Goal: Transaction & Acquisition: Download file/media

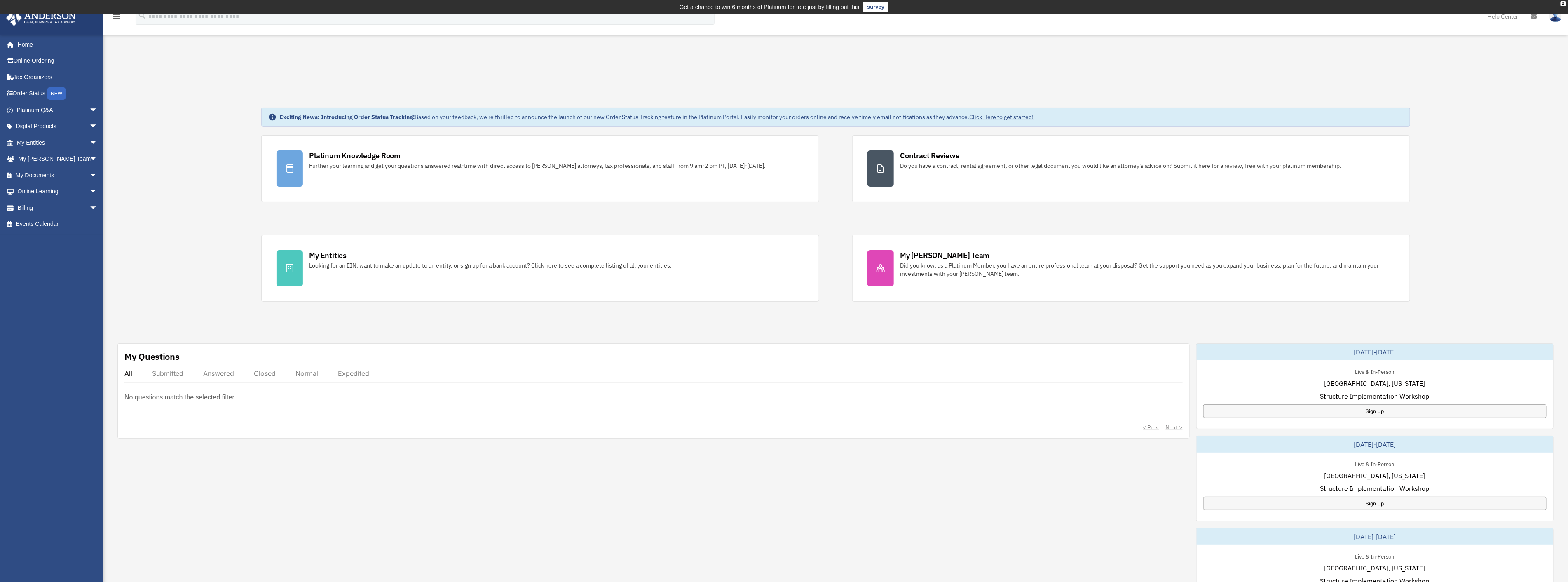
click at [45, 171] on link "My Documents arrow_drop_down" at bounding box center [58, 175] width 104 height 16
click at [89, 174] on span "arrow_drop_down" at bounding box center [97, 175] width 16 height 17
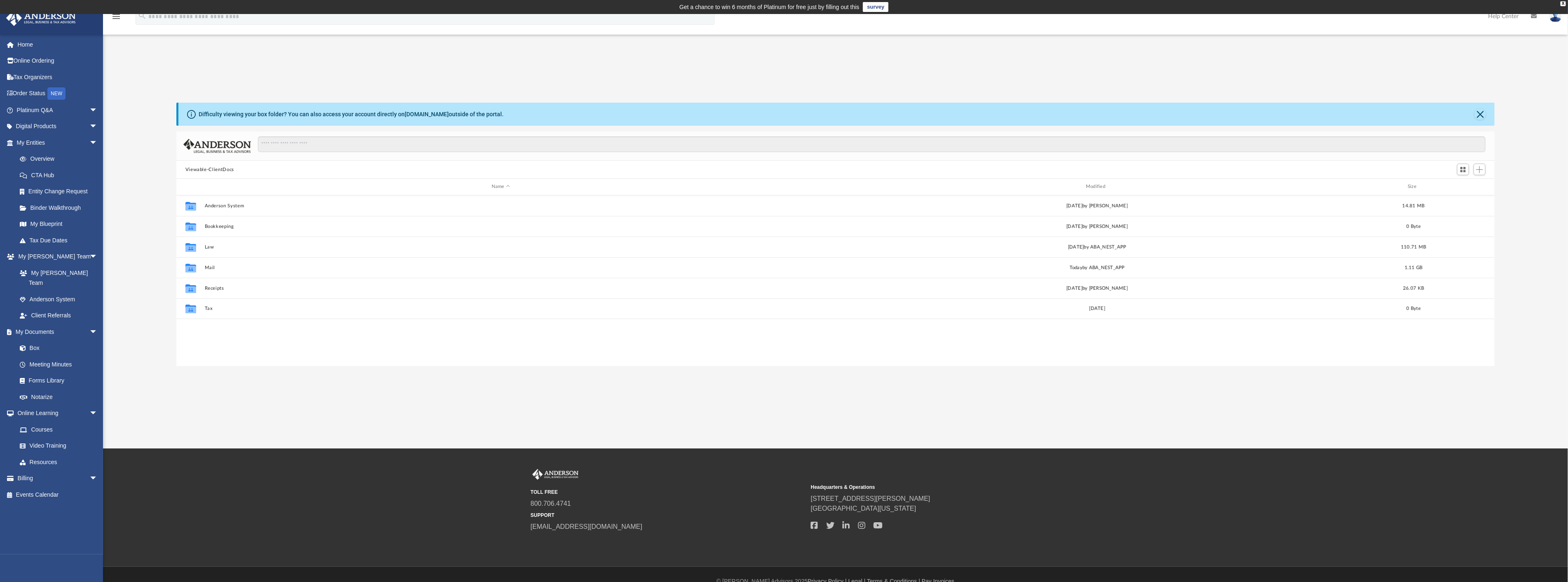
scroll to position [179, 1311]
click at [215, 246] on button "Law" at bounding box center [501, 247] width 592 height 6
click at [262, 344] on button "Brick and Stone II, LLC" at bounding box center [499, 346] width 589 height 6
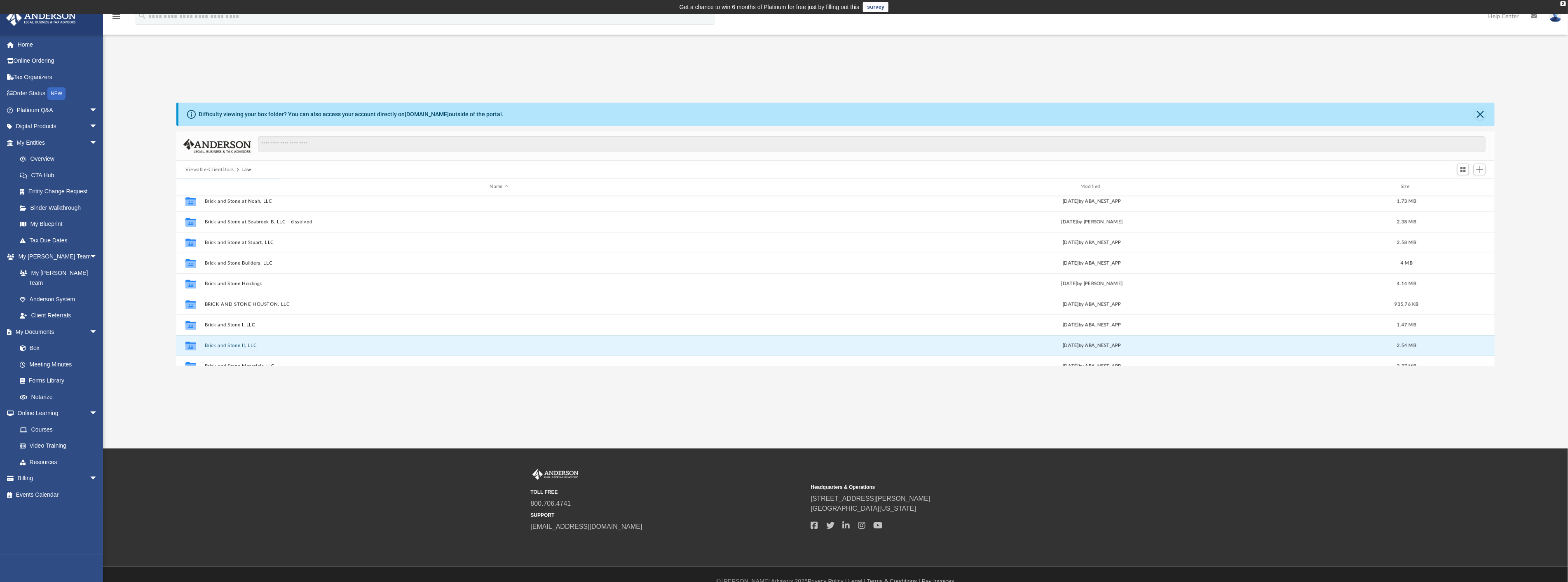
scroll to position [0, 0]
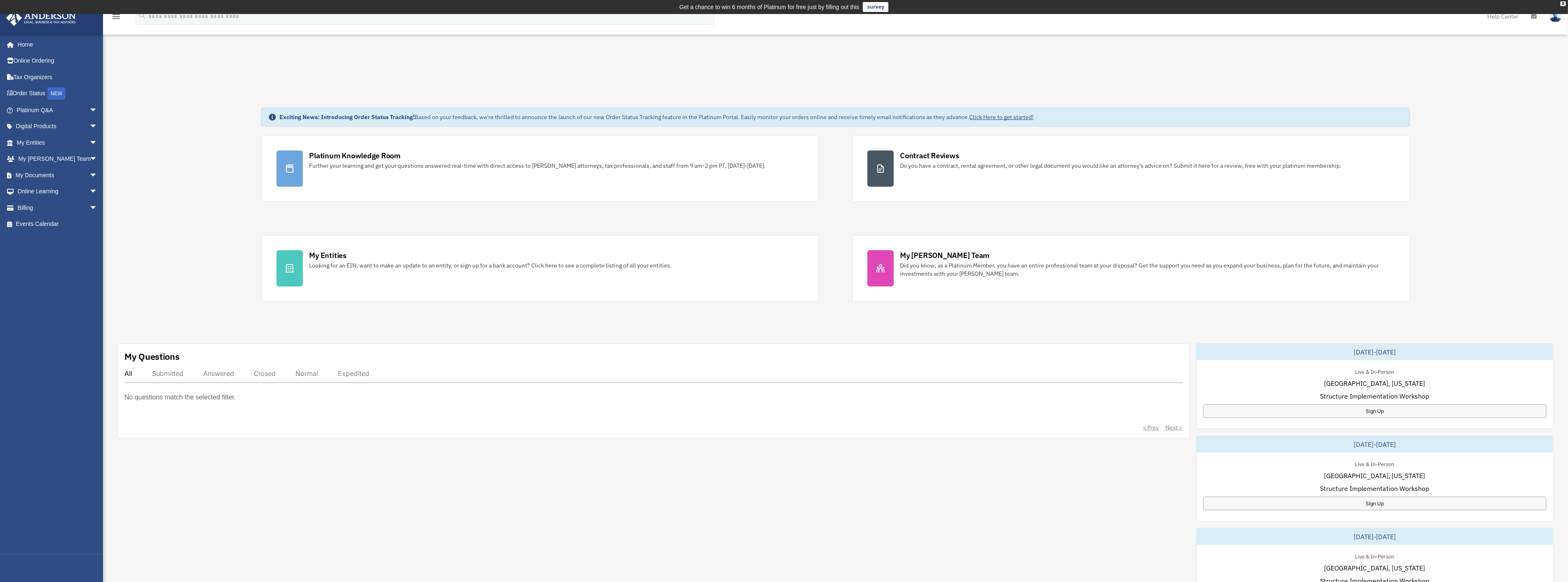
click at [343, 261] on div "Looking for an EIN, want to make an update to an entity, or sign up for a bank …" at bounding box center [490, 265] width 362 height 8
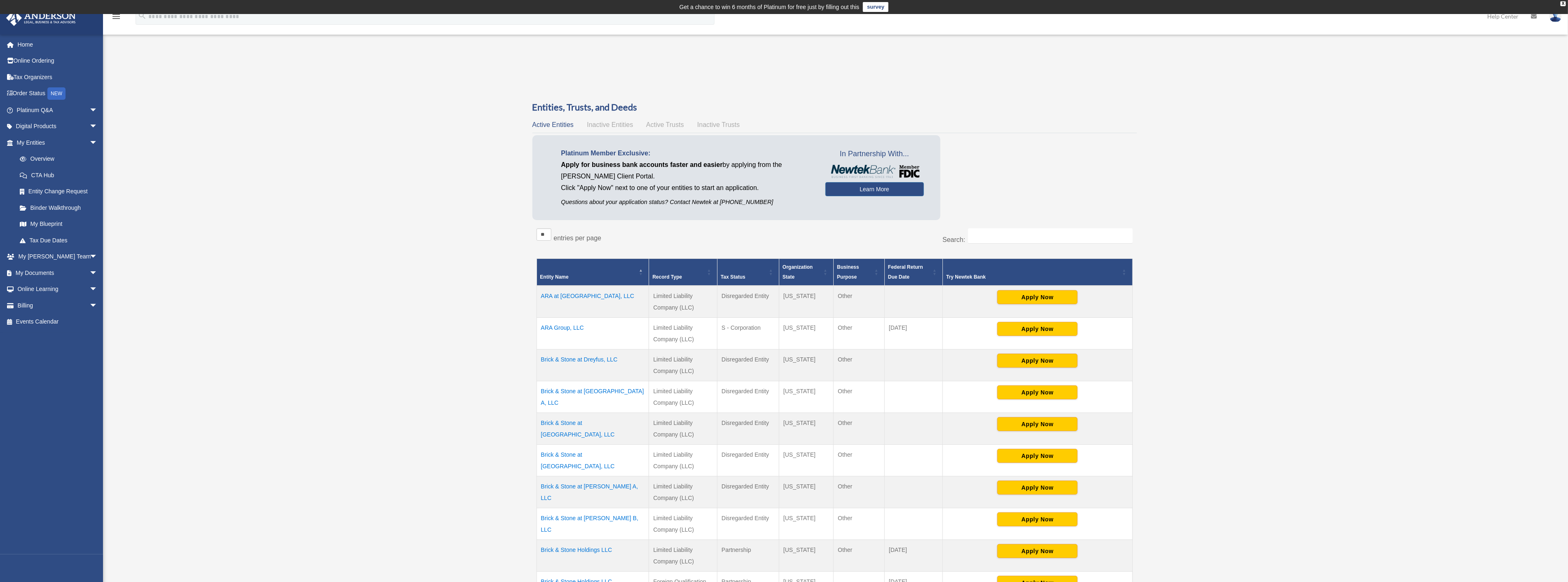
click at [34, 270] on link "My Documents arrow_drop_down" at bounding box center [58, 272] width 104 height 16
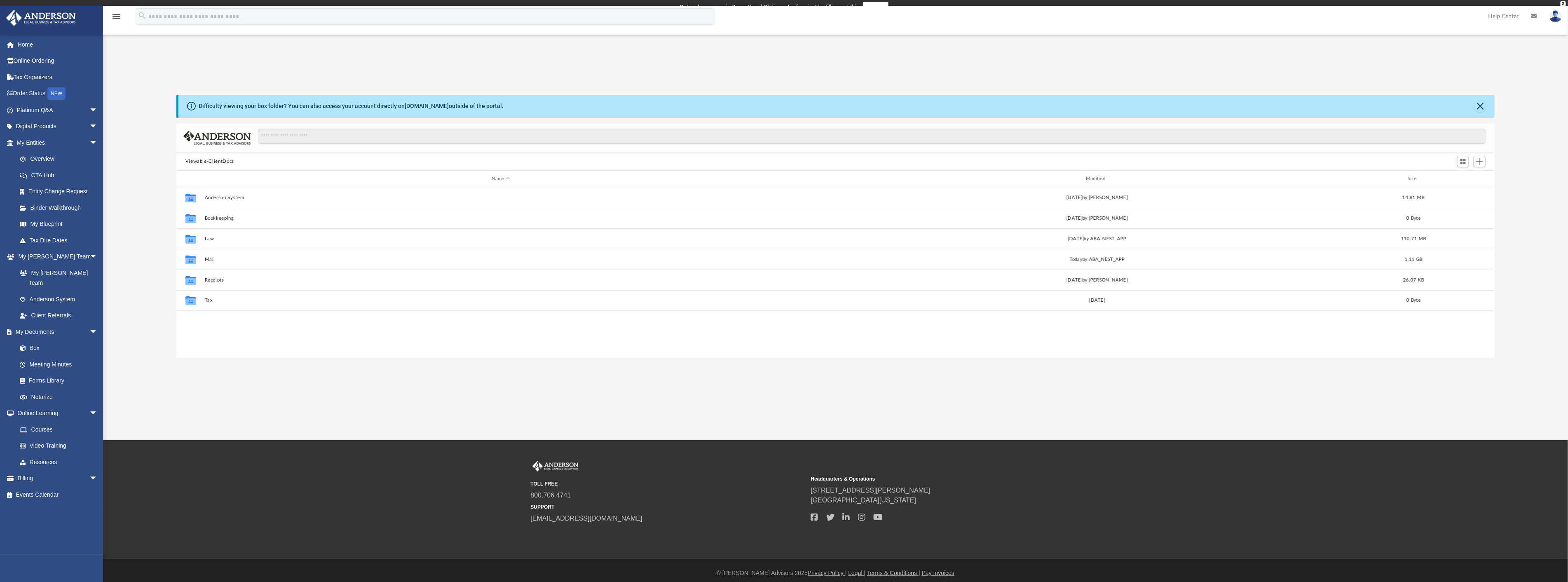
scroll to position [179, 1311]
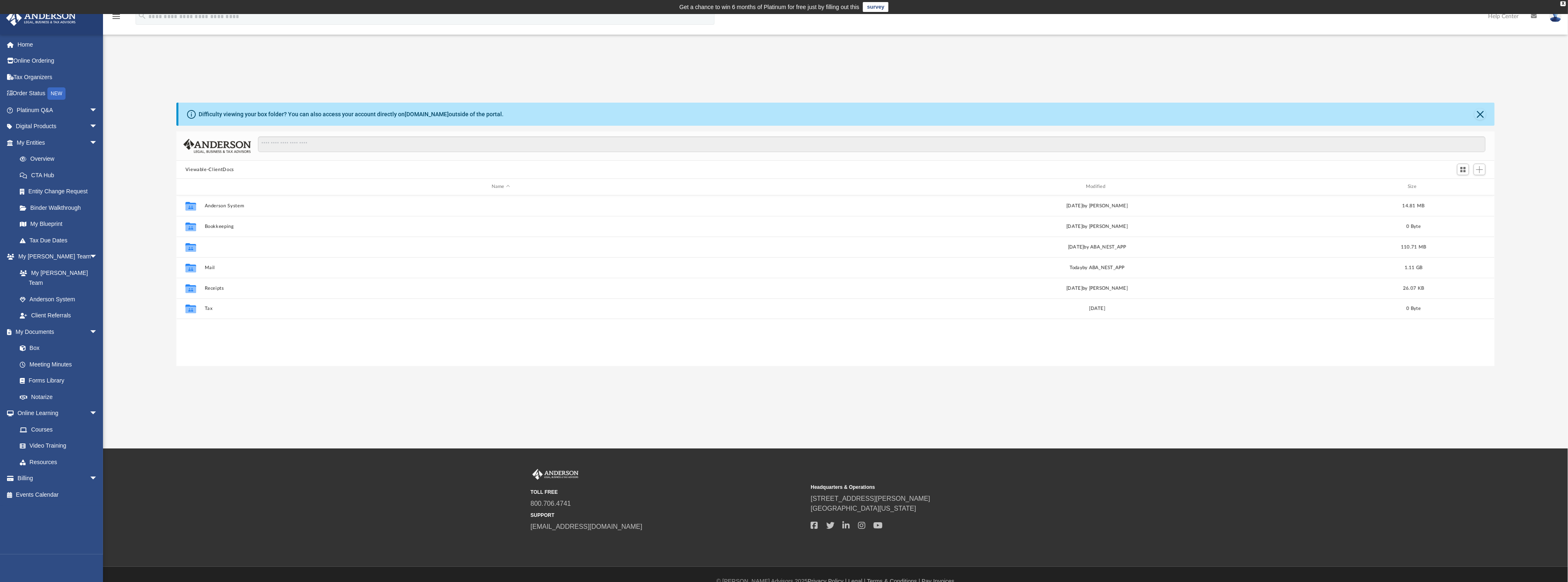
click at [212, 247] on button "Law" at bounding box center [501, 247] width 592 height 6
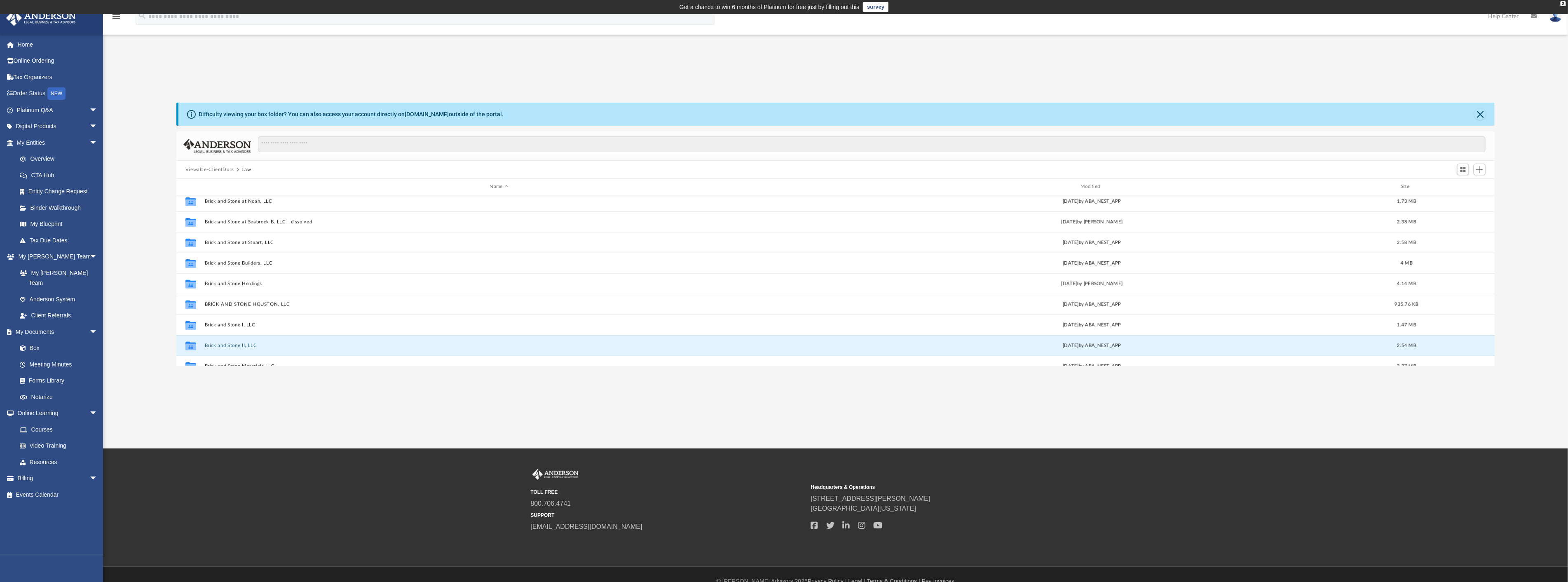
drag, startPoint x: 246, startPoint y: 345, endPoint x: 234, endPoint y: 344, distance: 12.0
click at [234, 344] on button "Brick and Stone II, LLC" at bounding box center [499, 346] width 589 height 6
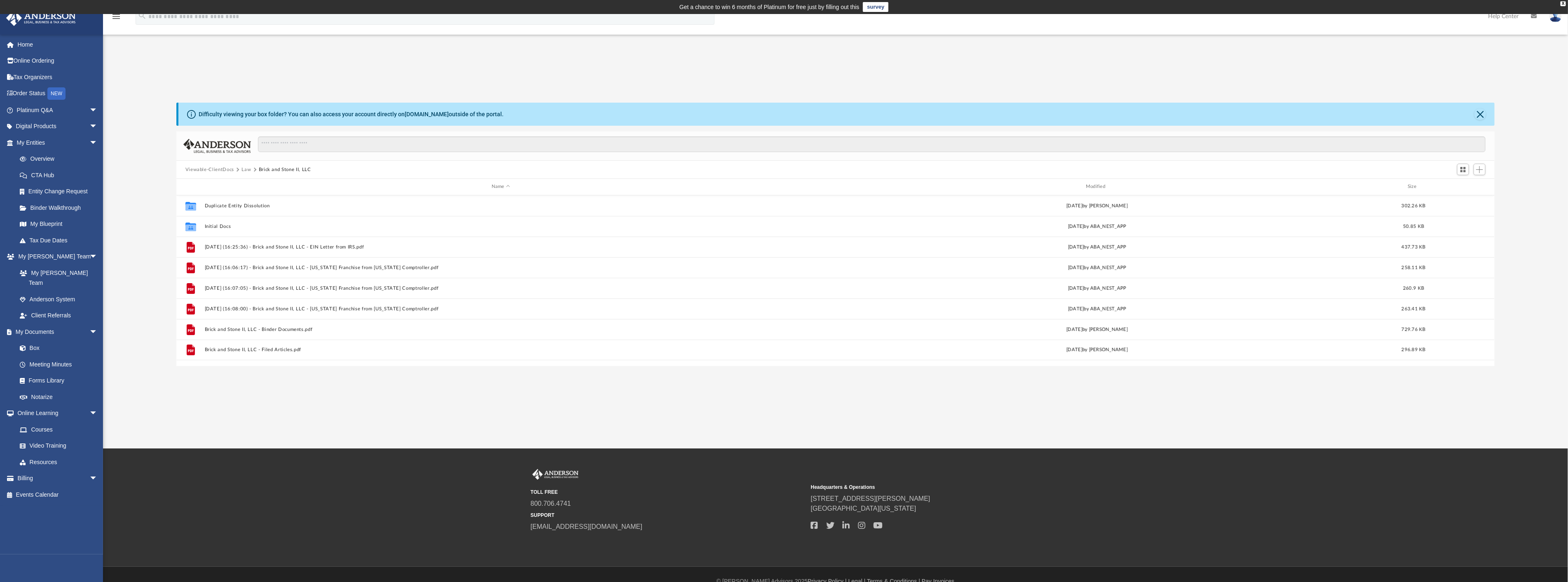
scroll to position [0, 0]
click at [223, 225] on button "Initial Docs" at bounding box center [501, 227] width 592 height 6
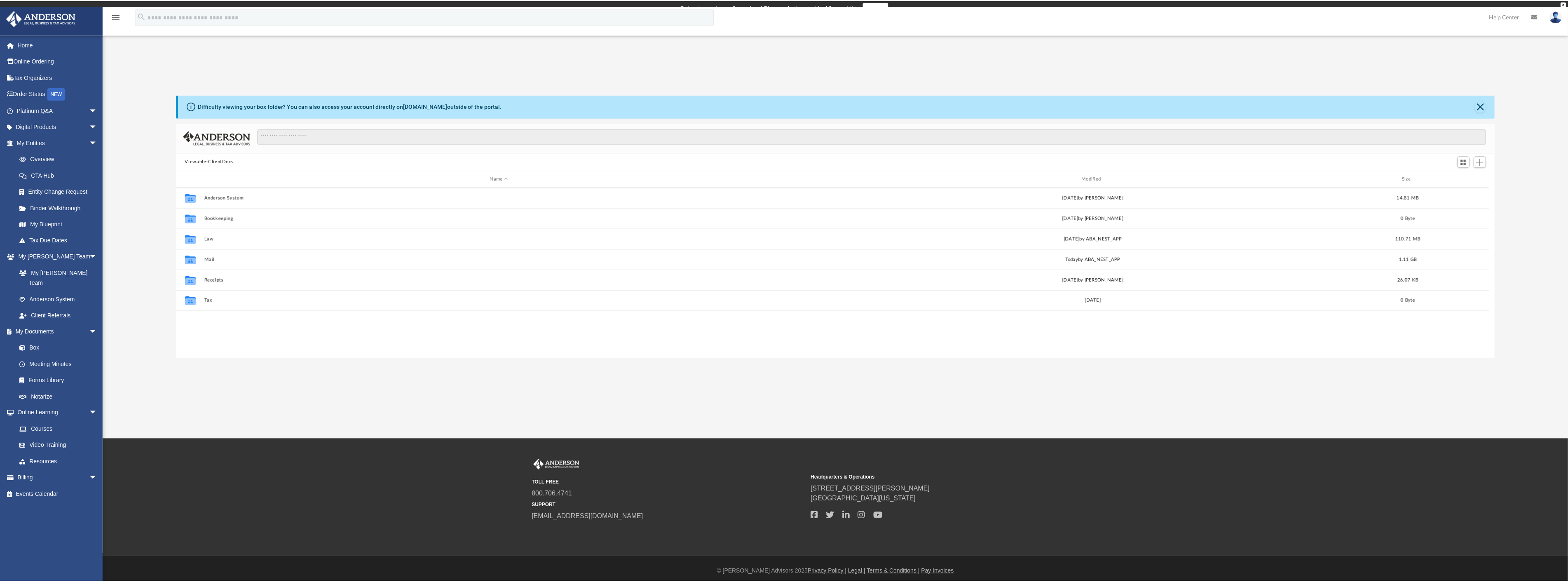
scroll to position [7, 7]
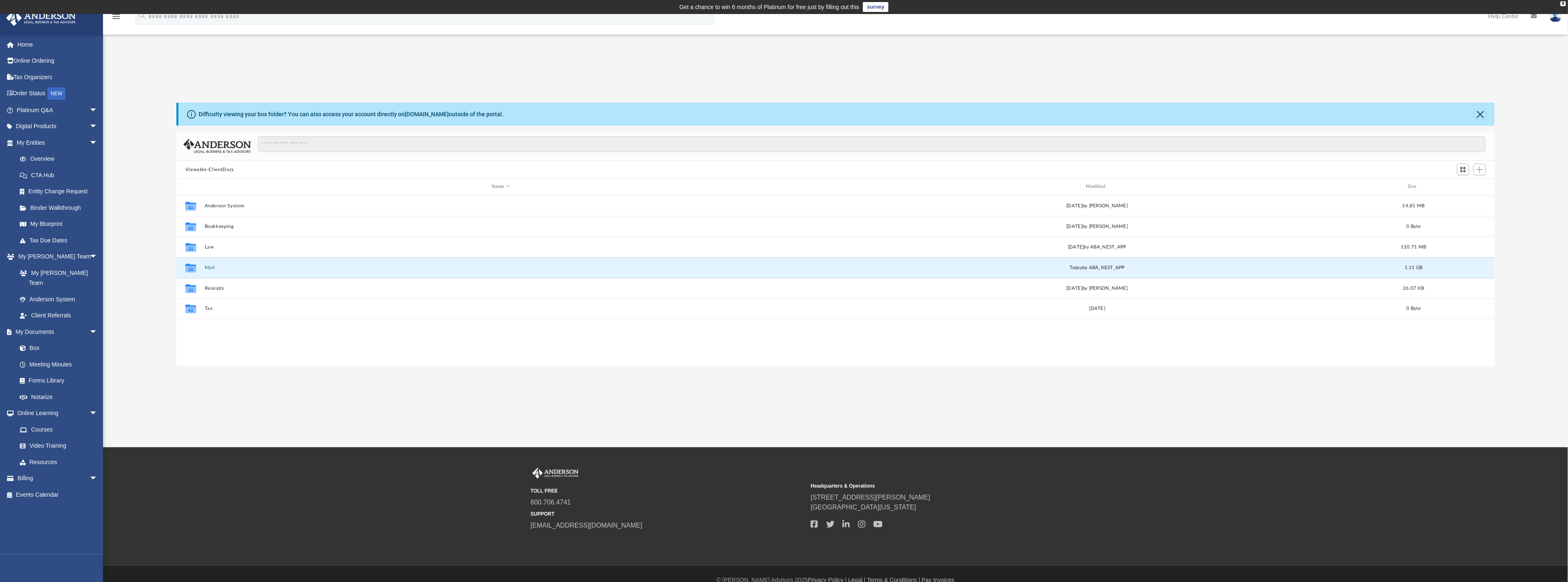
click at [215, 267] on button "Mail" at bounding box center [501, 268] width 592 height 6
click at [210, 244] on button "Law" at bounding box center [501, 247] width 592 height 6
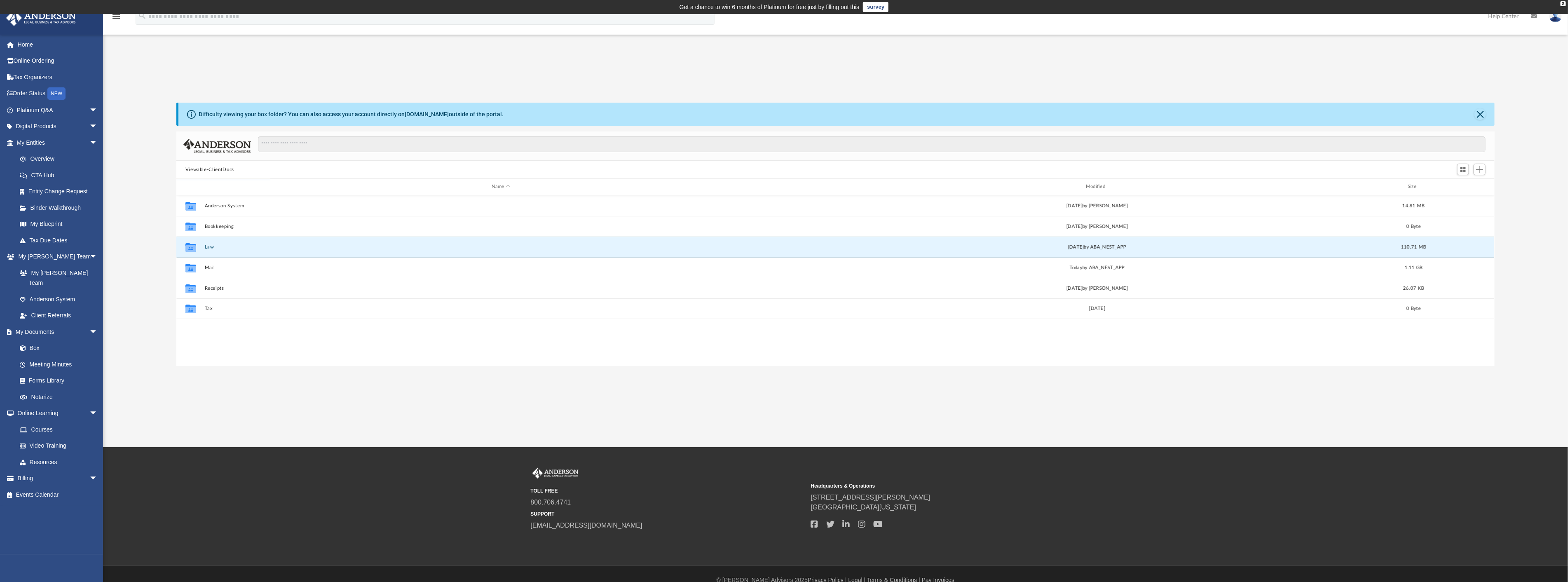
click at [210, 244] on button "Law" at bounding box center [501, 247] width 592 height 6
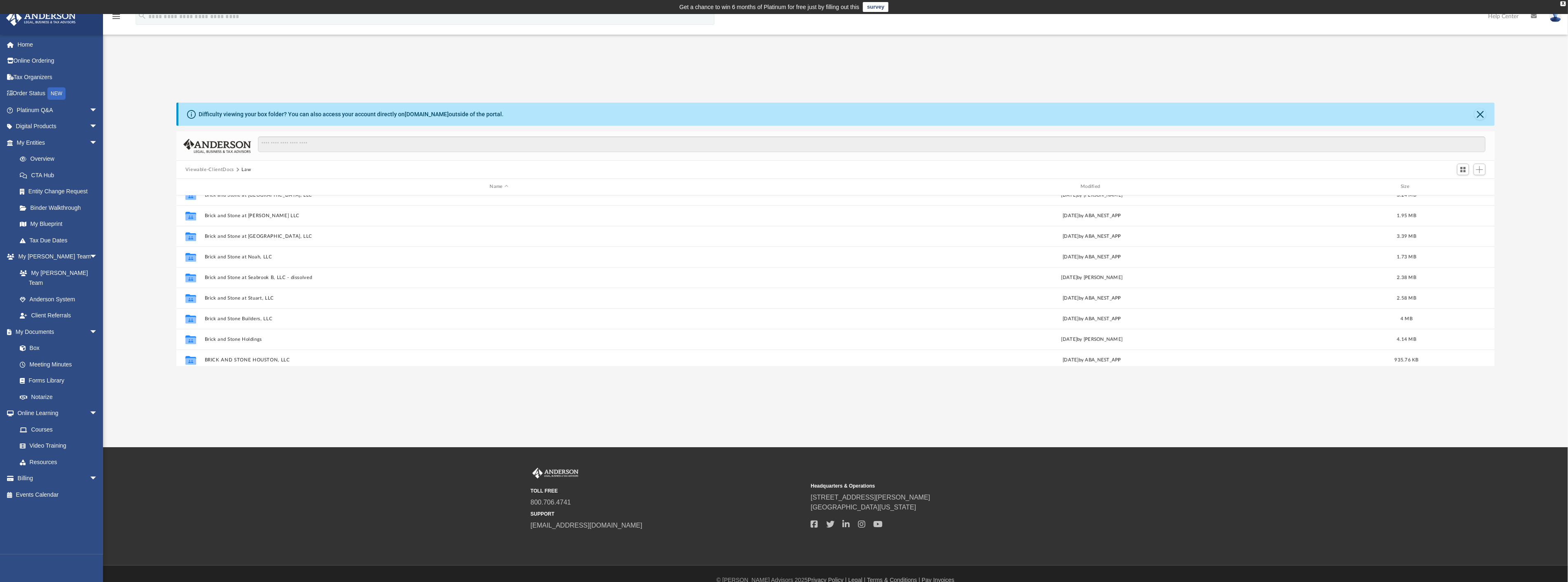
scroll to position [458, 0]
click at [241, 346] on button "Brick and Stone II, LLC" at bounding box center [499, 346] width 589 height 6
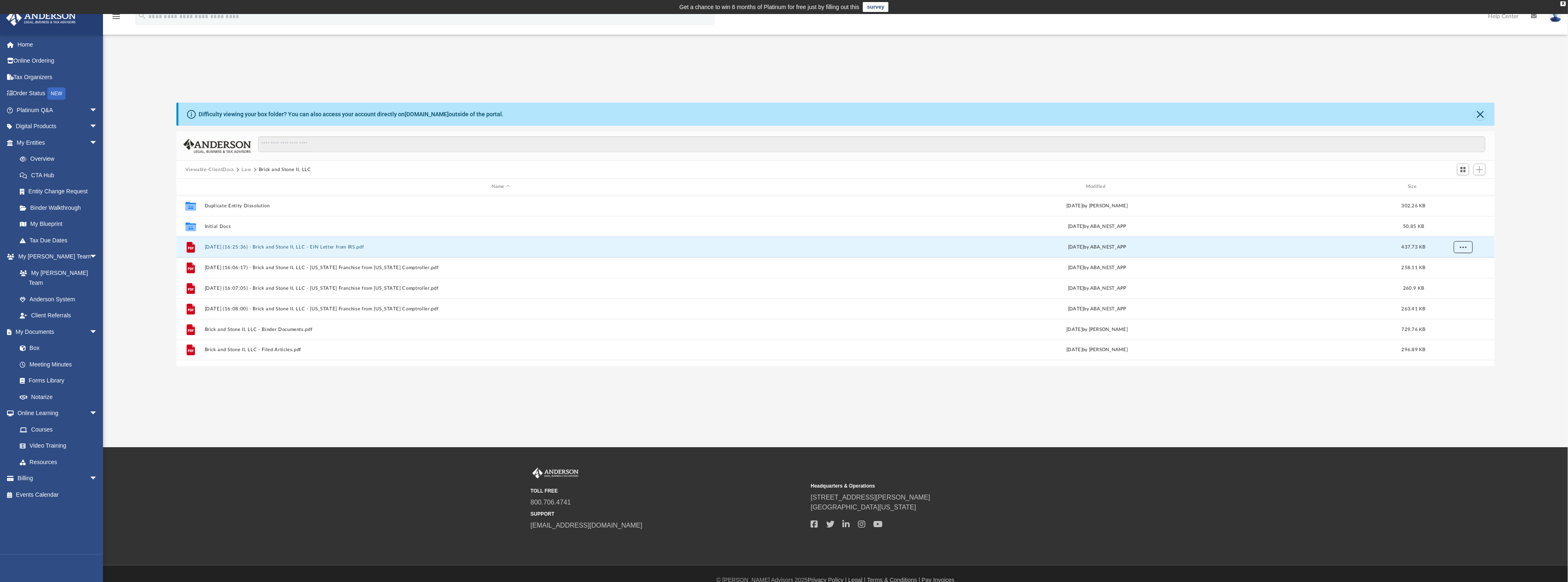
click at [1465, 243] on button "More options" at bounding box center [1462, 247] width 19 height 13
click at [1465, 277] on li "Download" at bounding box center [1456, 277] width 24 height 8
click at [1466, 268] on span "More options" at bounding box center [1462, 267] width 6 height 4
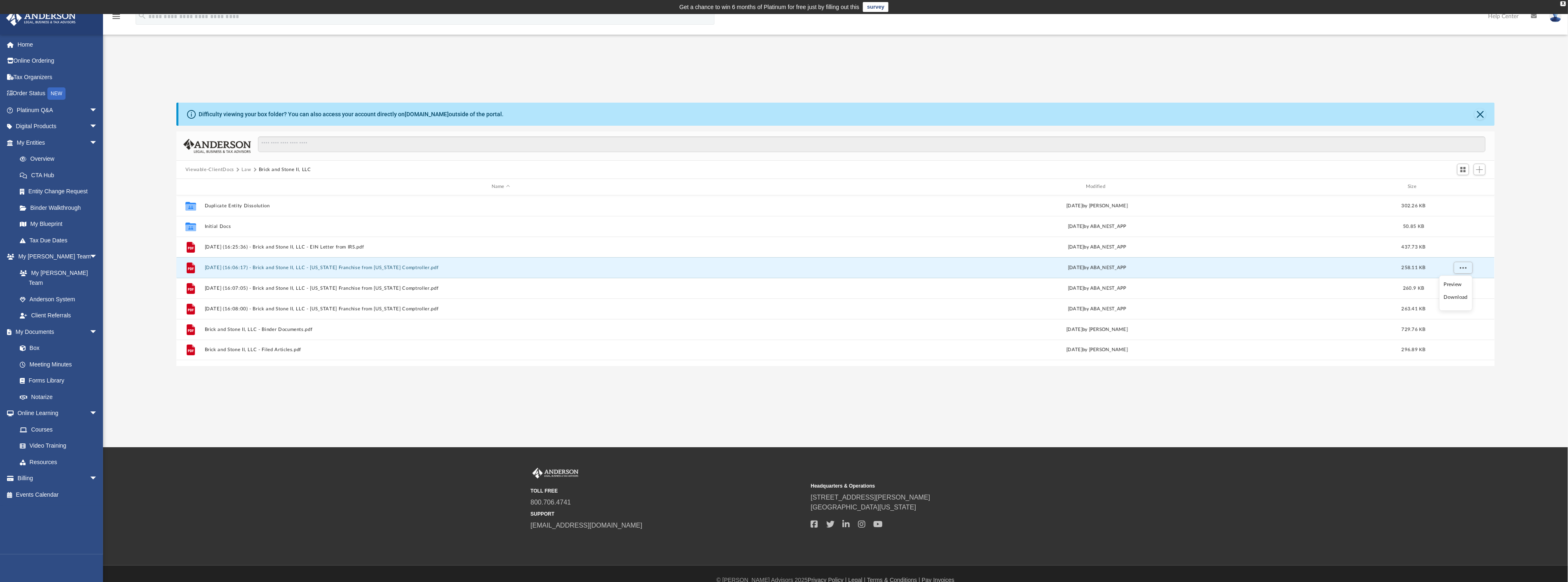
click at [1460, 297] on li "Download" at bounding box center [1456, 297] width 24 height 8
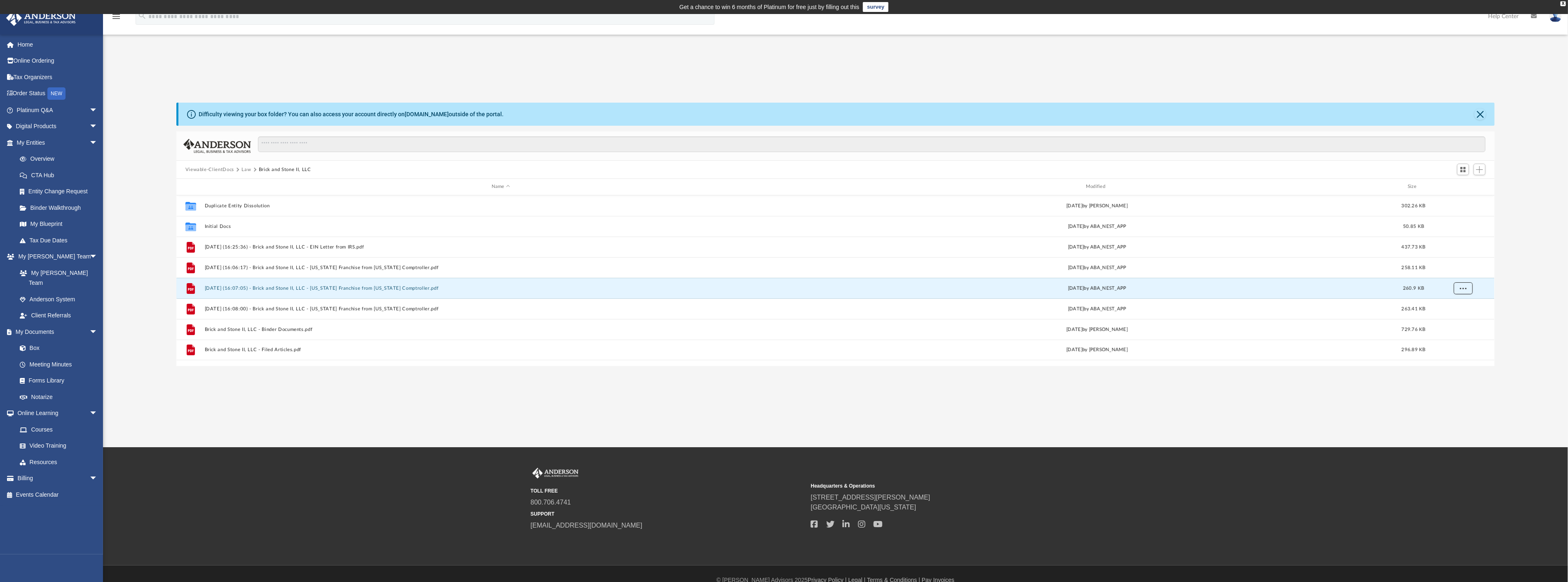
click at [1465, 287] on span "More options" at bounding box center [1462, 288] width 6 height 4
click at [1463, 318] on li "Download" at bounding box center [1456, 318] width 24 height 8
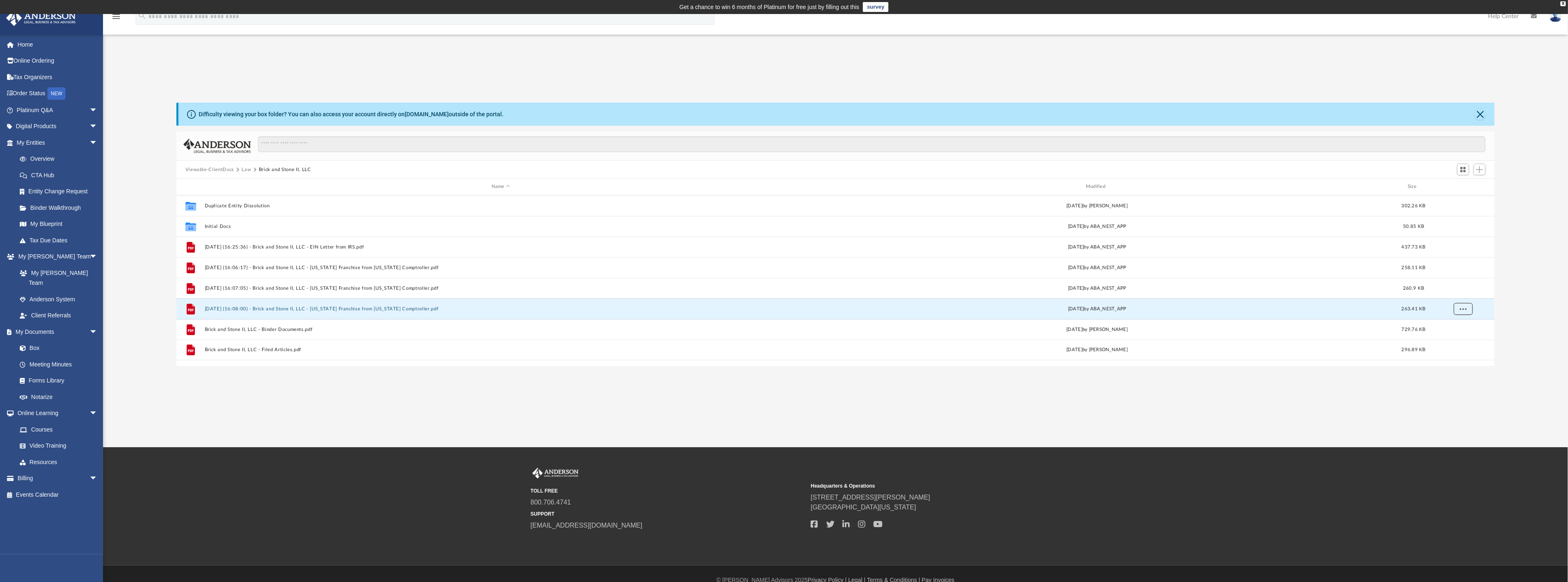
click at [1467, 307] on button "More options" at bounding box center [1462, 309] width 19 height 13
click at [1464, 338] on li "Download" at bounding box center [1456, 339] width 24 height 8
click at [1463, 329] on span "More options" at bounding box center [1462, 329] width 6 height 4
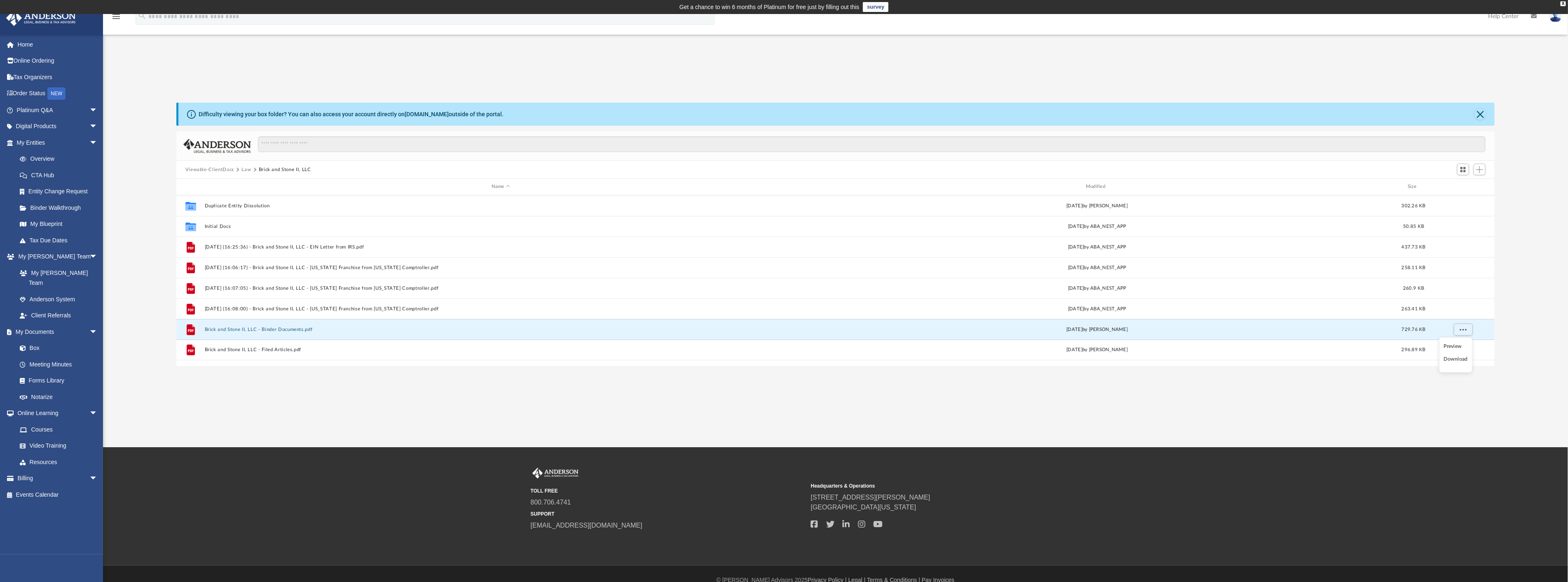
click at [1462, 359] on li "Download" at bounding box center [1456, 359] width 24 height 8
click at [1463, 349] on span "More options" at bounding box center [1462, 350] width 6 height 4
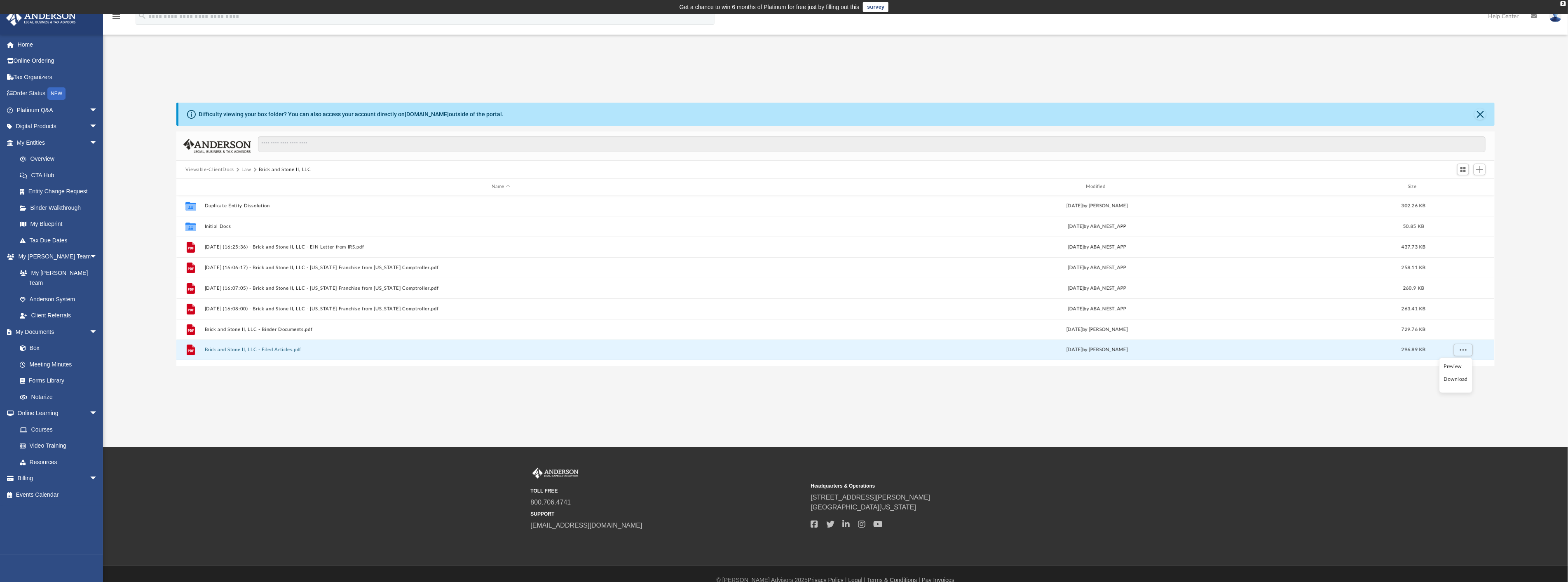
click at [1462, 378] on li "Download" at bounding box center [1456, 380] width 24 height 8
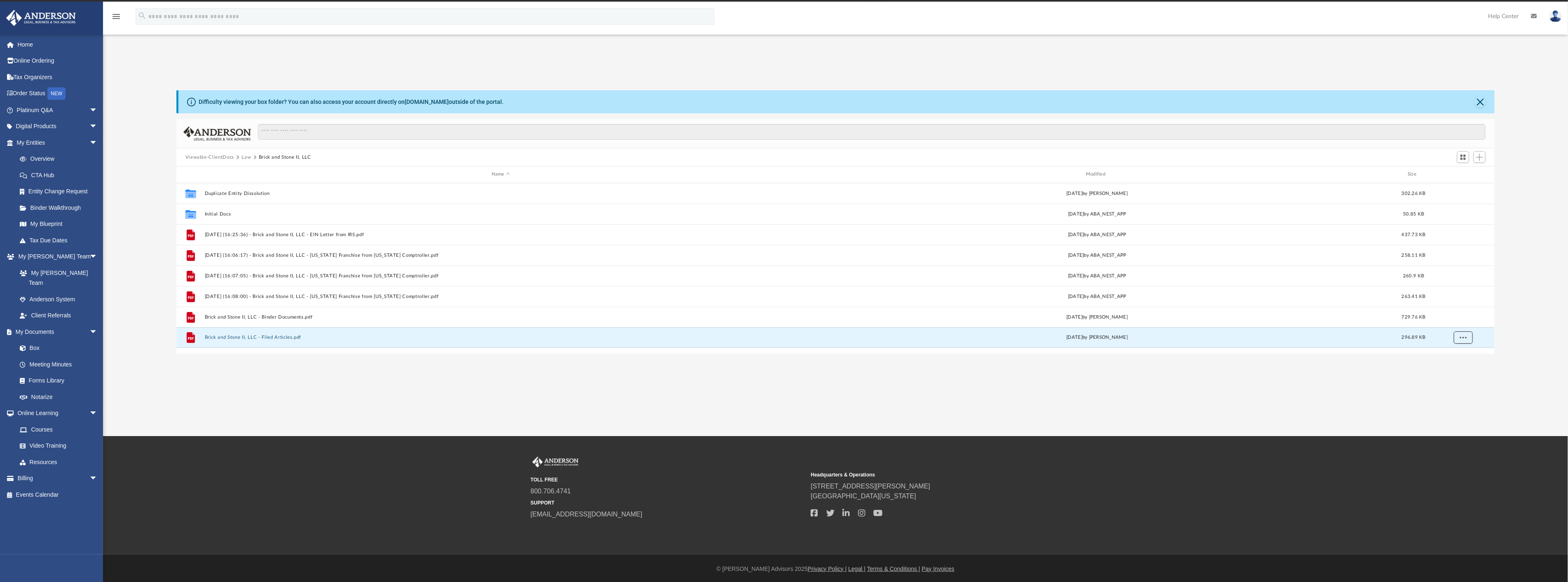
scroll to position [13, 0]
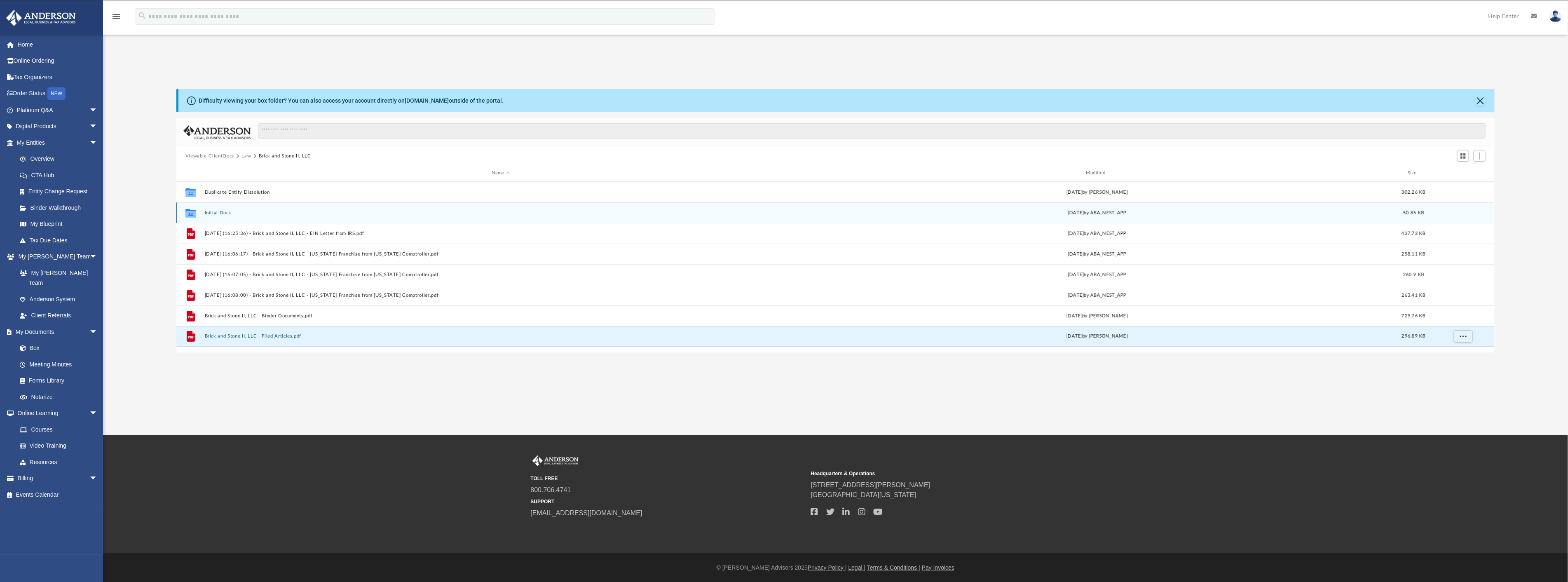
click at [208, 209] on div "Collaborated Folder Initial Docs [DATE] by ABA_NEST_APP 50.85 KB" at bounding box center [836, 213] width 1318 height 20
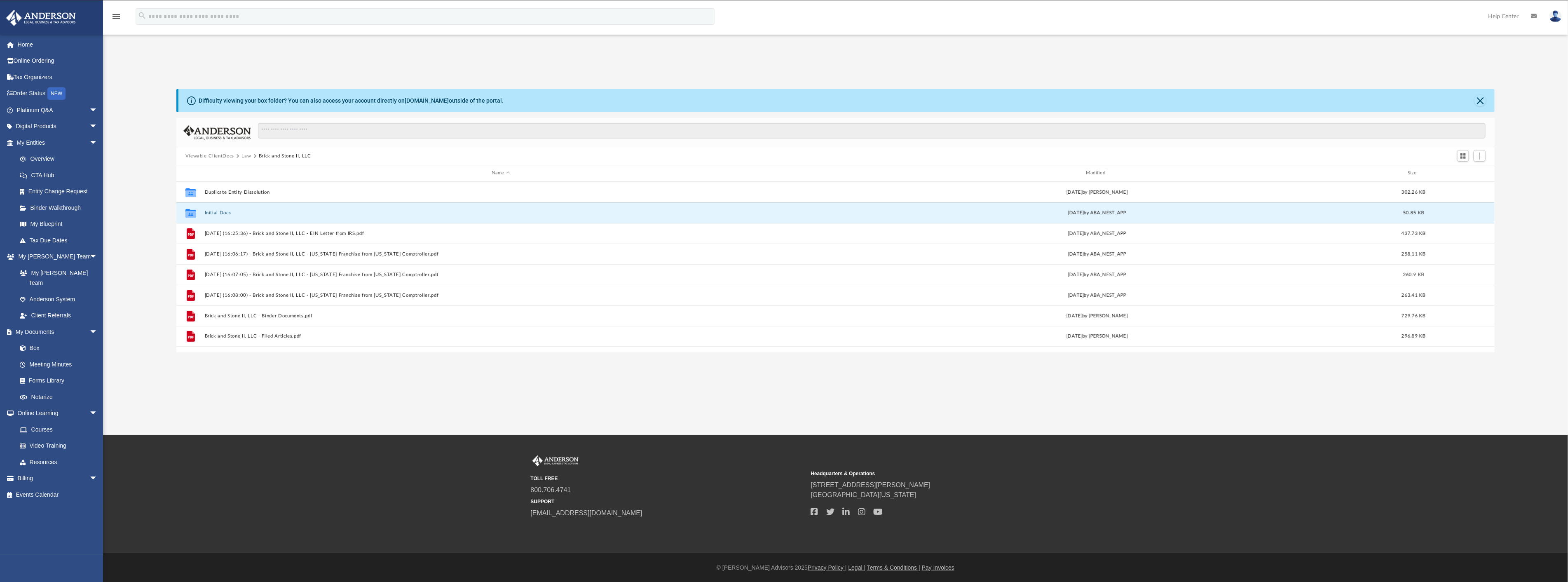
click at [215, 213] on button "Initial Docs" at bounding box center [501, 213] width 592 height 6
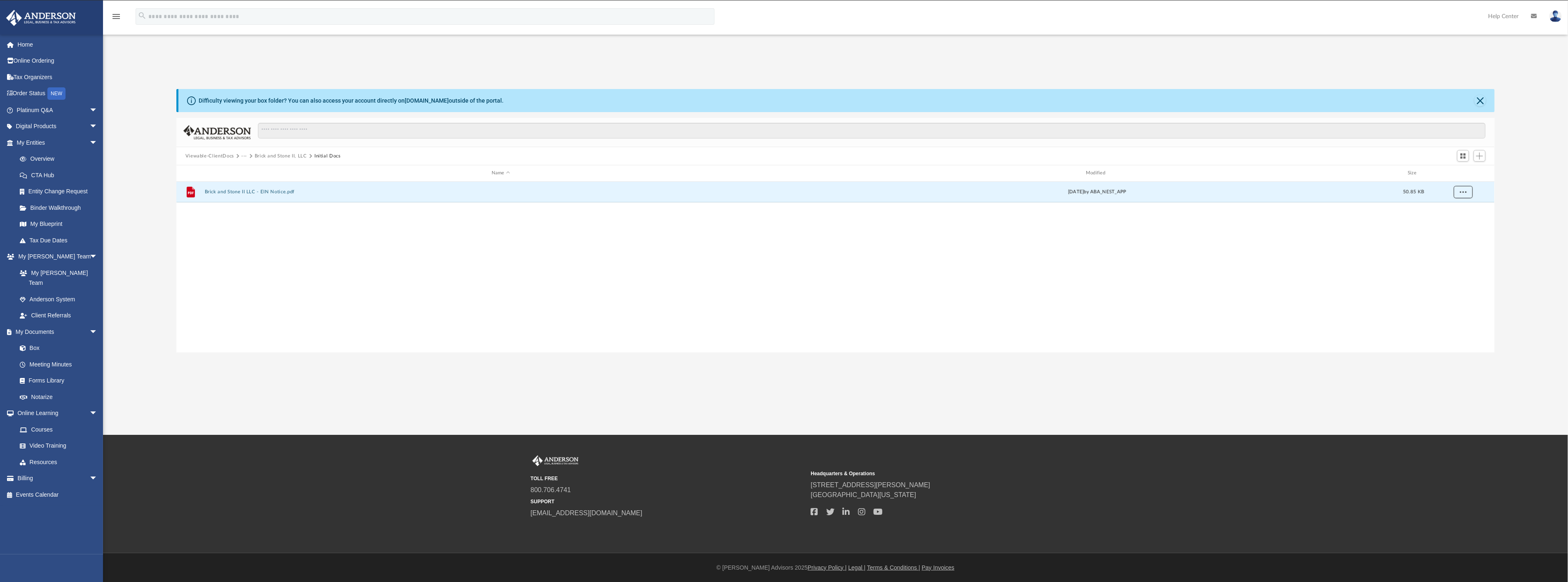
click at [1458, 188] on button "More options" at bounding box center [1462, 192] width 19 height 13
click at [1457, 224] on li "Download" at bounding box center [1456, 222] width 24 height 8
click at [554, 262] on div "File Brick and Stone II LLC - EIN Notice.pdf [DATE] by ABA_NEST_APP 50.85 KB" at bounding box center [836, 267] width 1318 height 171
